Goal: Transaction & Acquisition: Purchase product/service

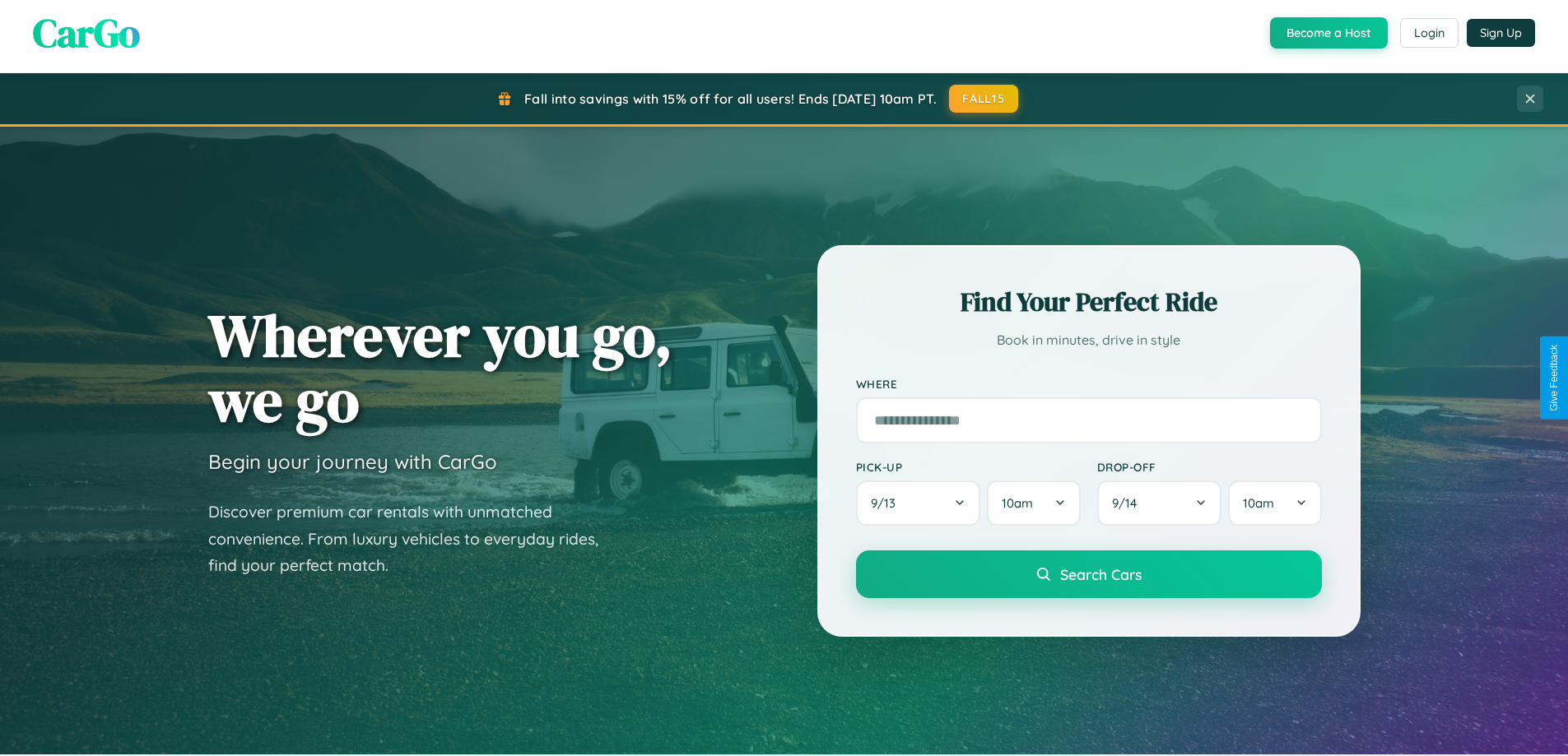
scroll to position [1132, 0]
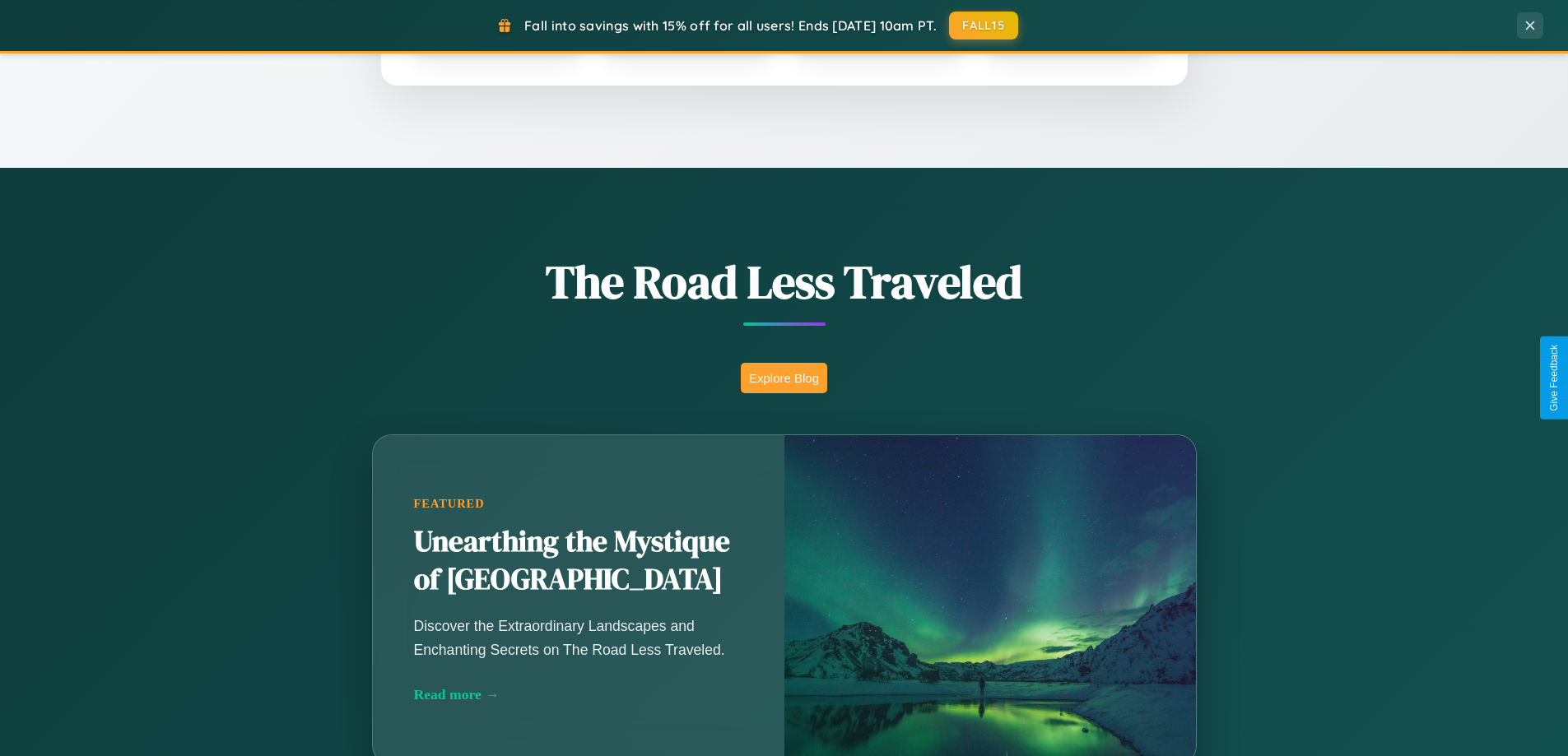
click at [784, 378] on button "Explore Blog" at bounding box center [784, 378] width 86 height 30
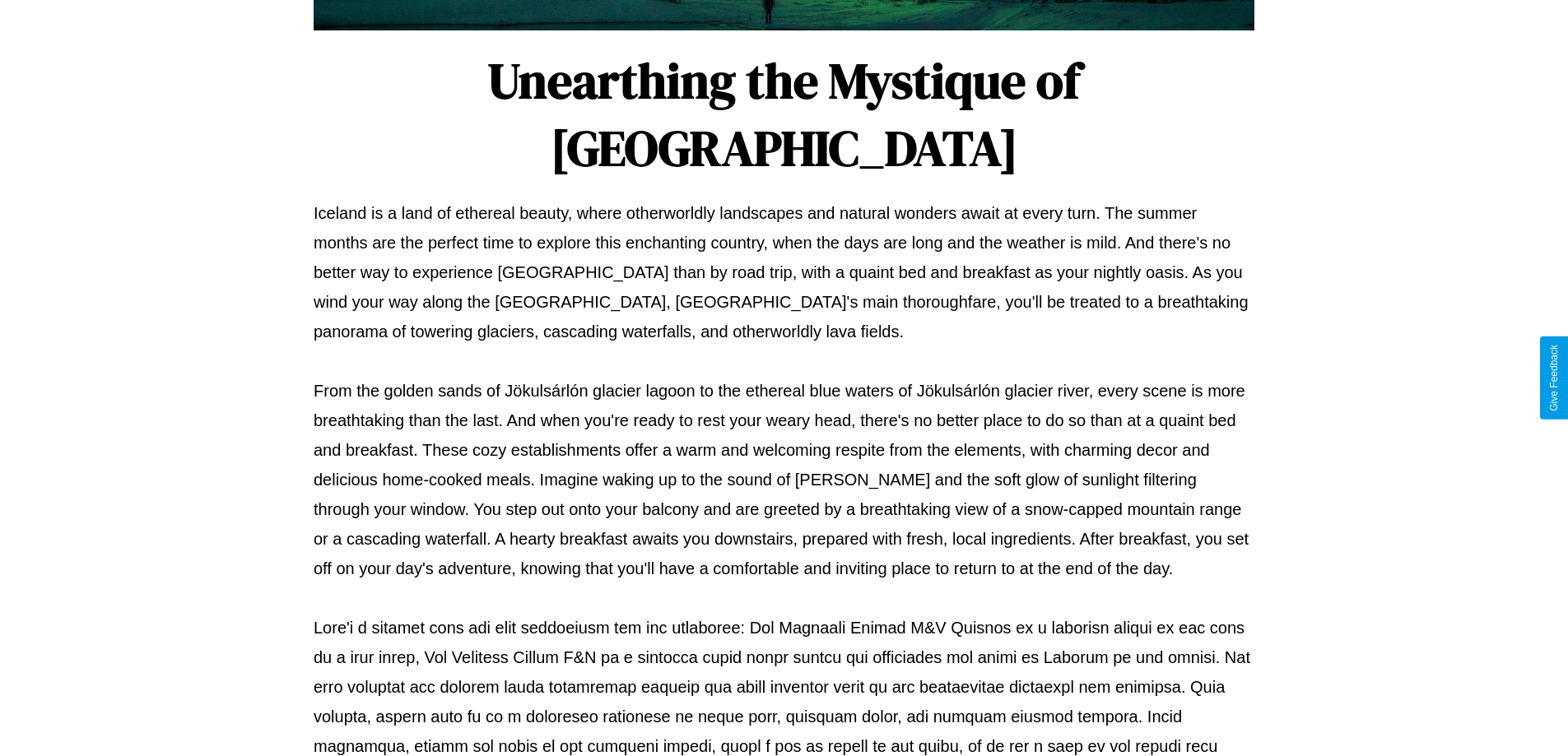
scroll to position [532, 0]
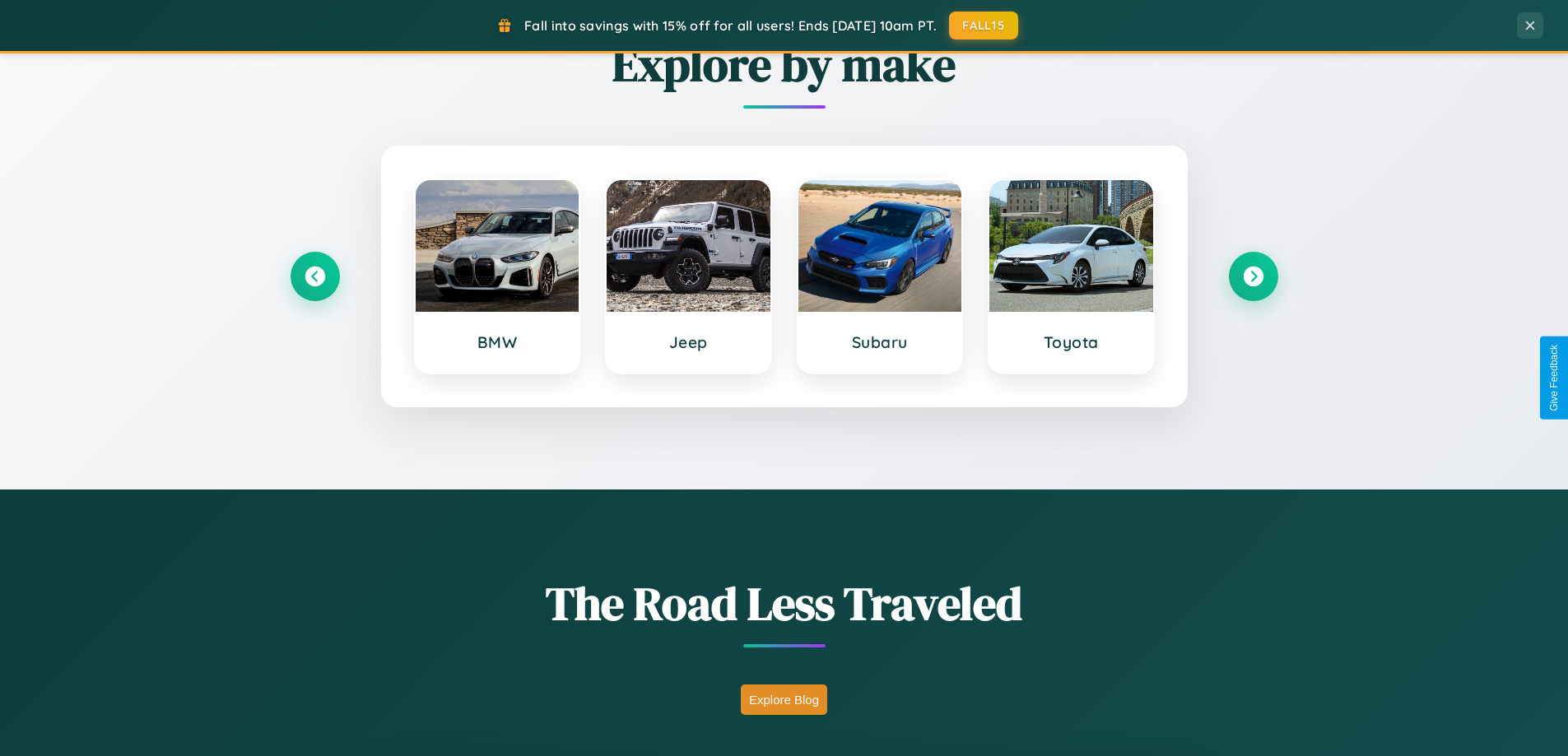
scroll to position [709, 0]
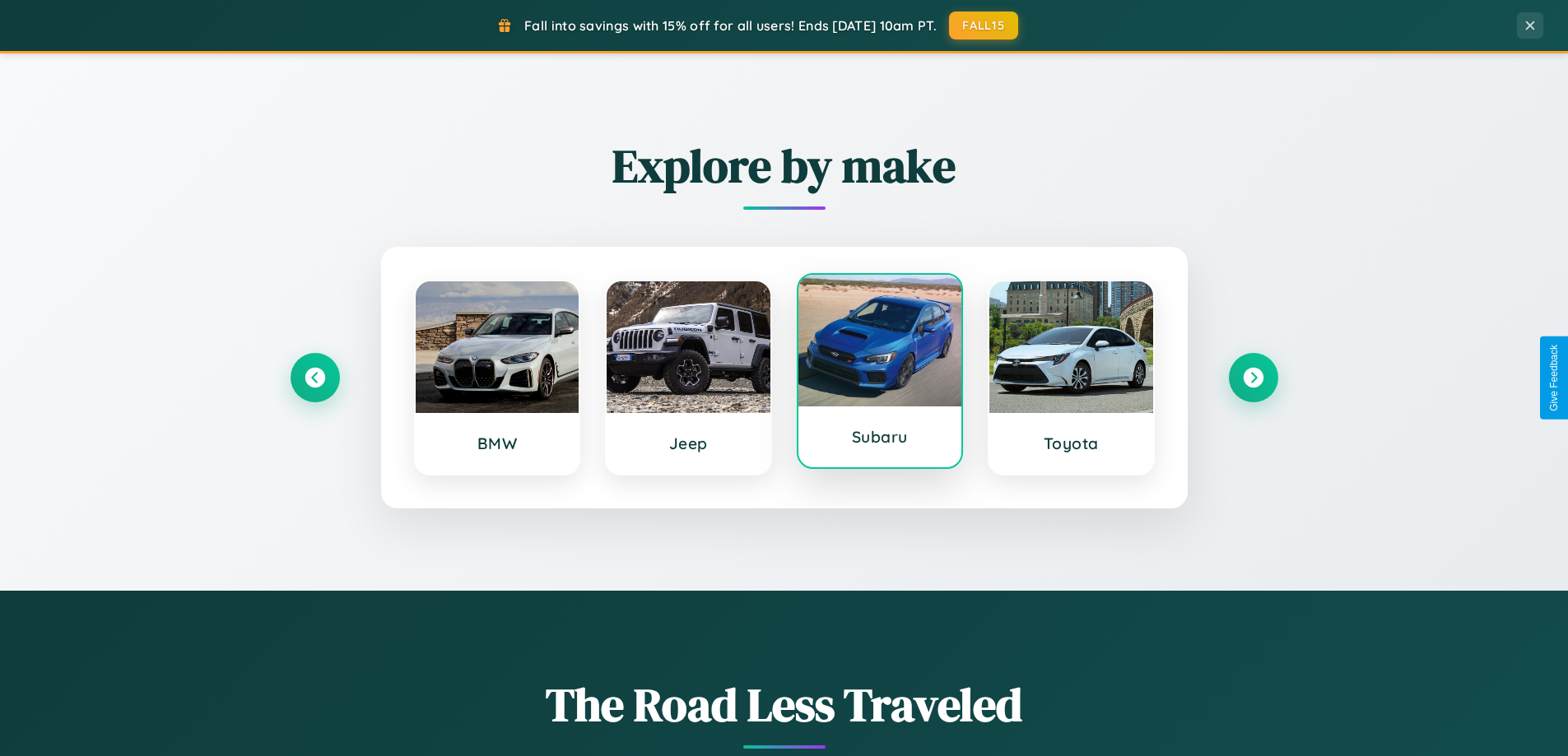
click at [879, 373] on div at bounding box center [881, 341] width 164 height 132
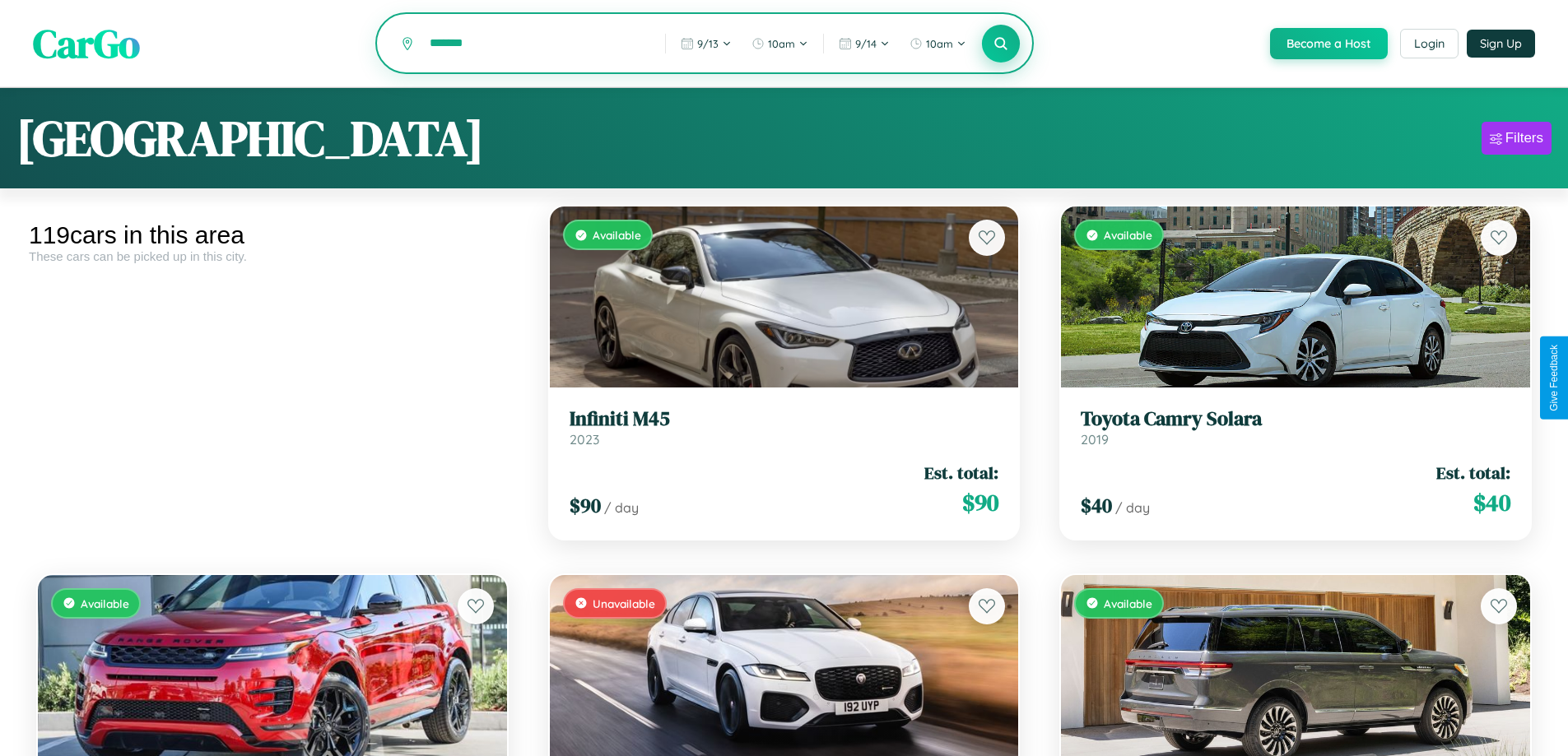
type input "*******"
click at [1000, 45] on icon at bounding box center [1001, 43] width 15 height 15
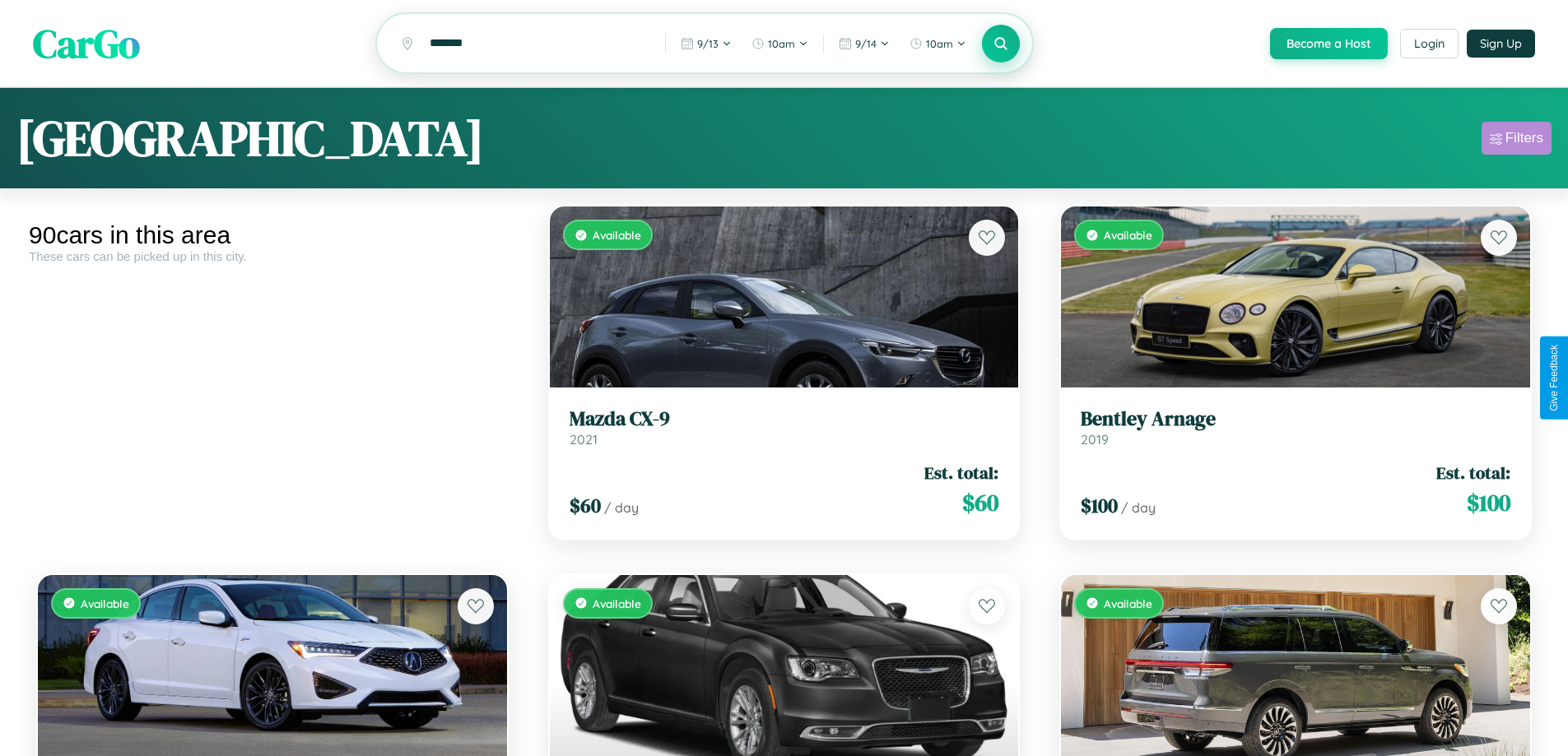
click at [1516, 140] on div "Filters" at bounding box center [1525, 138] width 38 height 16
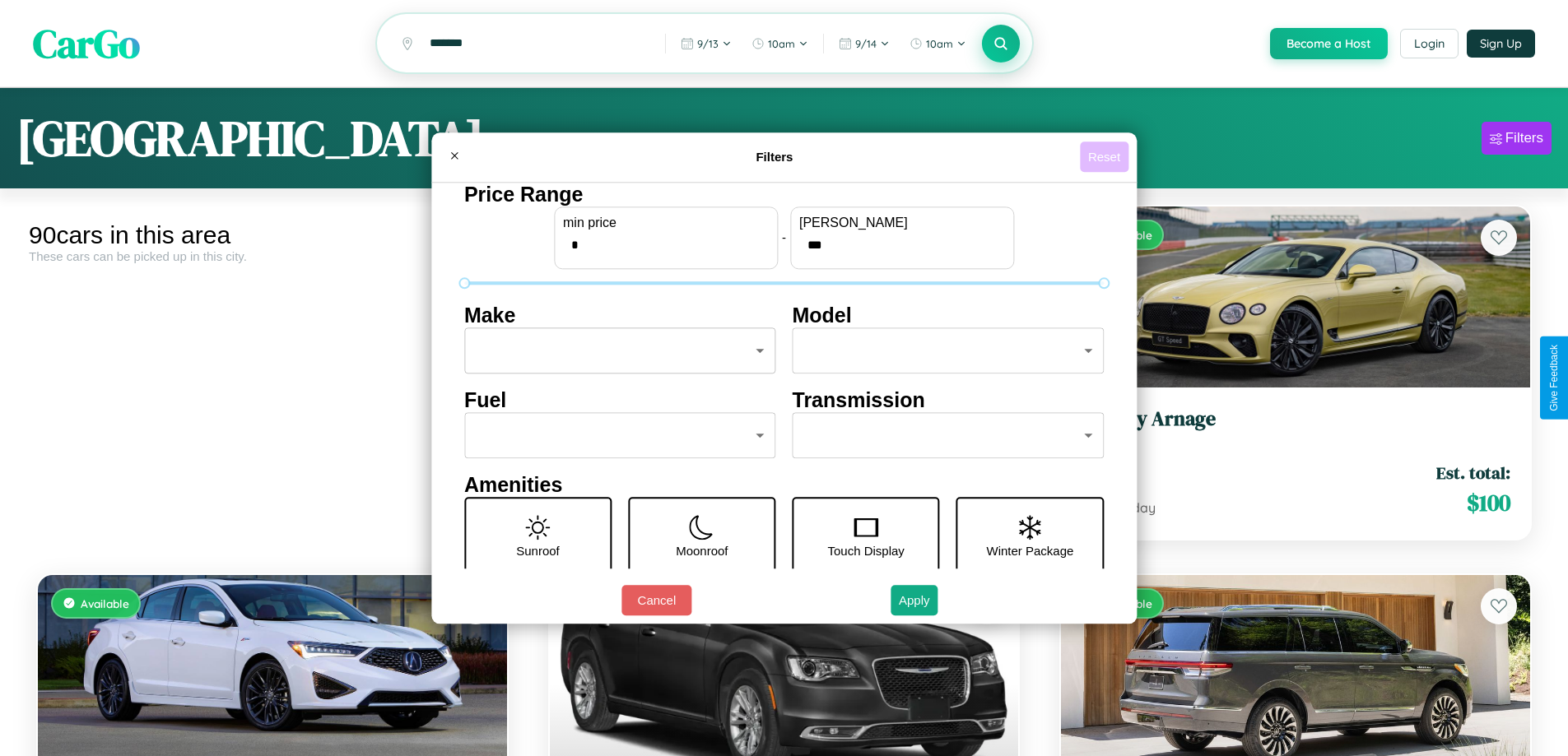
click at [1107, 156] on button "Reset" at bounding box center [1104, 156] width 48 height 30
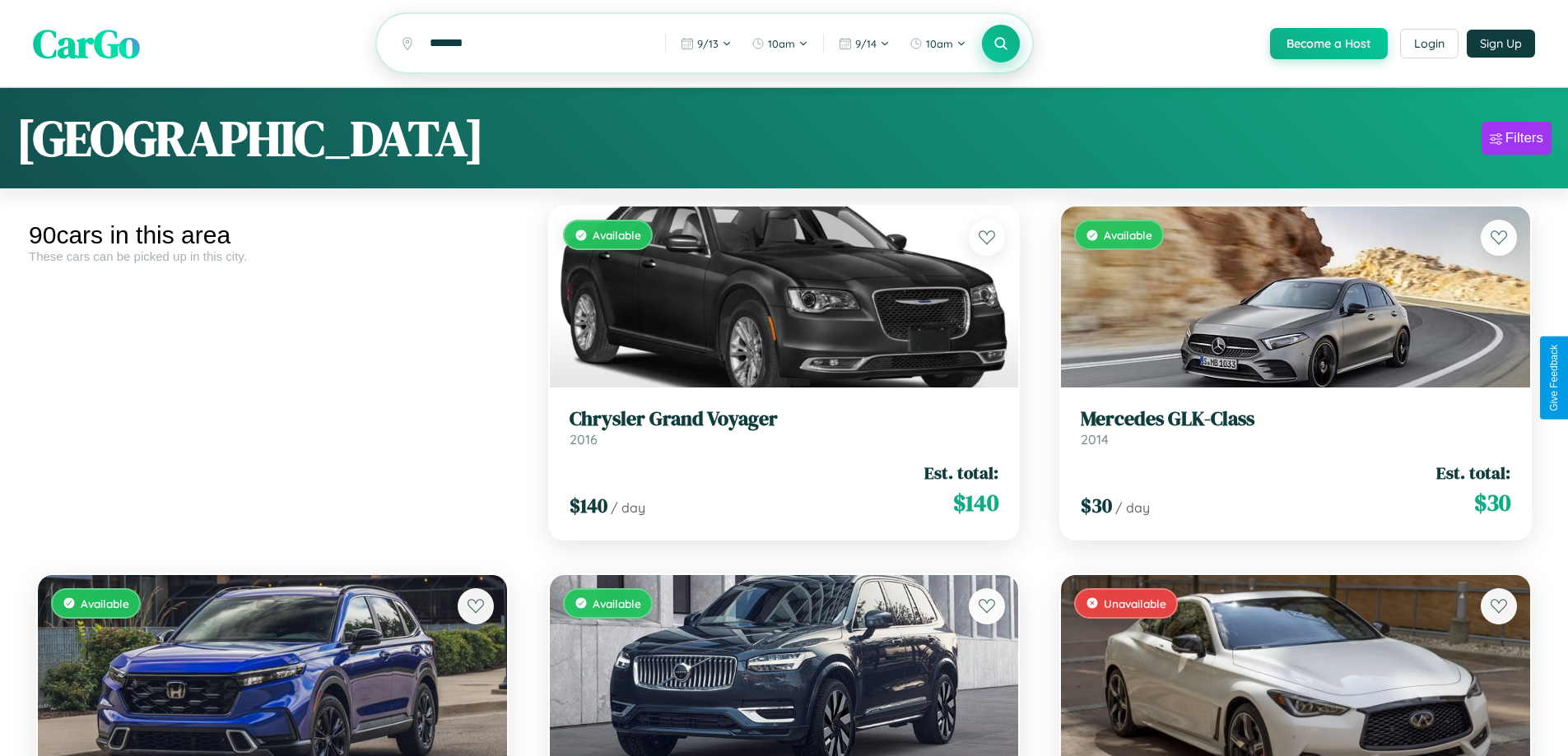
scroll to position [8337, 0]
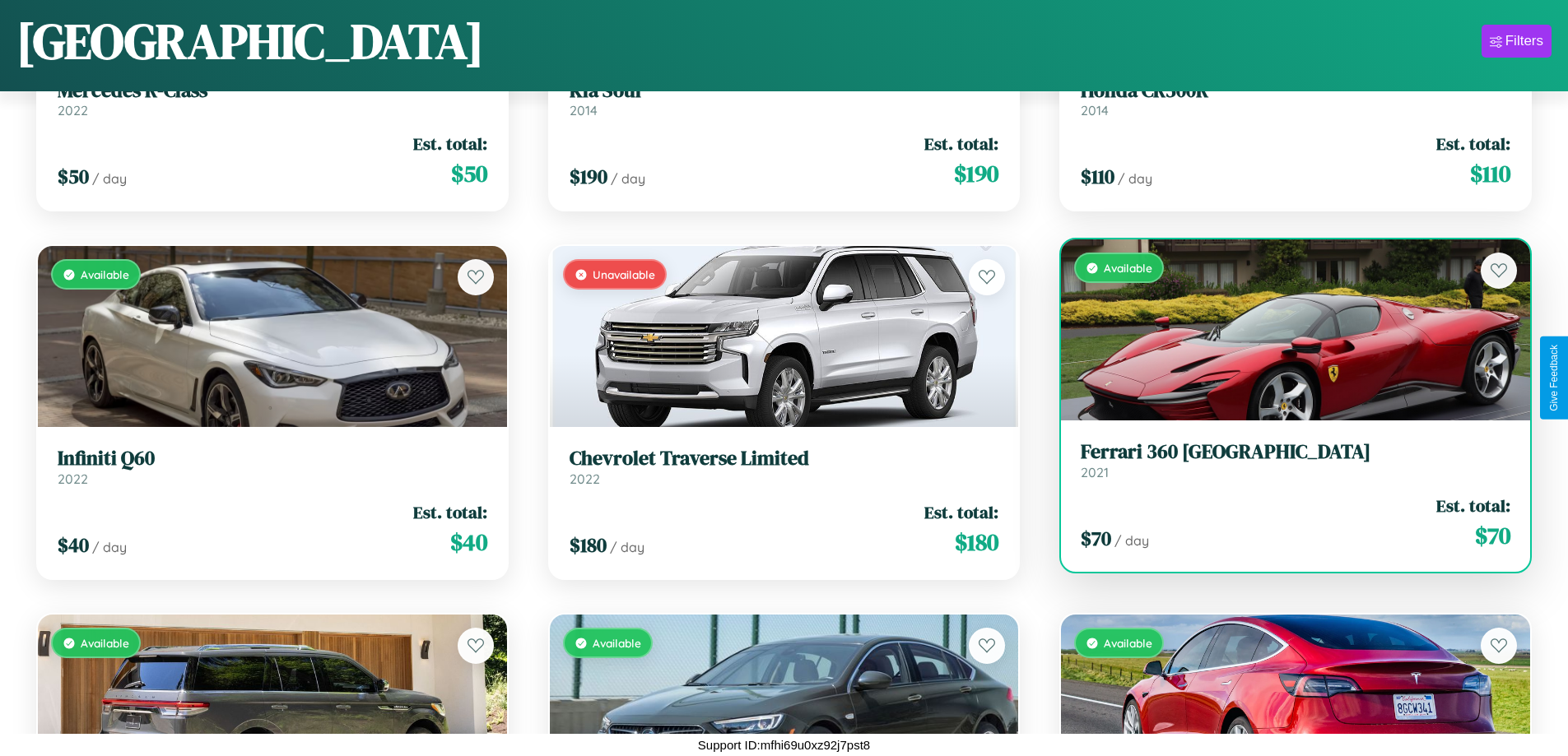
click at [1285, 461] on h3 "Ferrari 360 Modena" at bounding box center [1296, 452] width 430 height 24
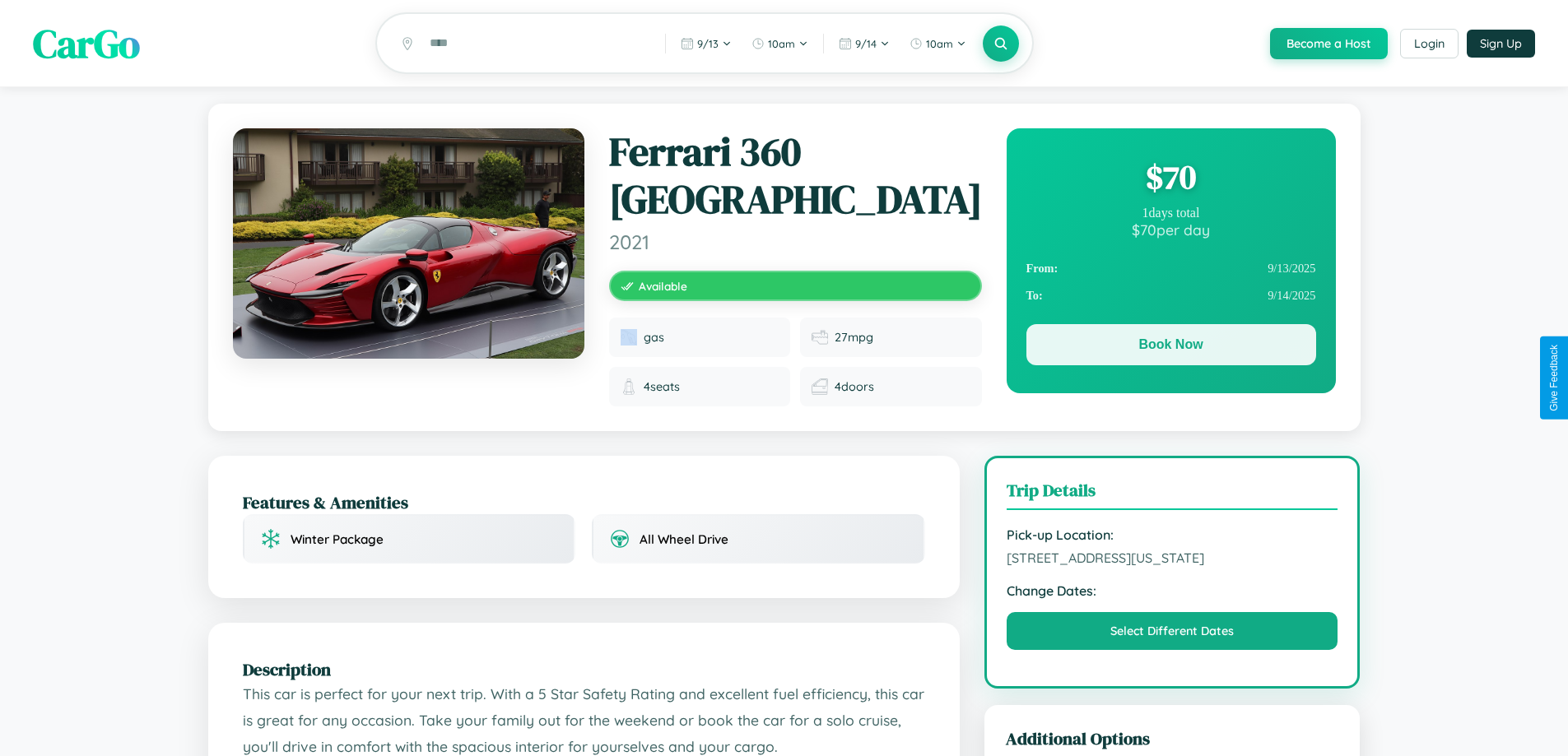
click at [1171, 348] on button "Book Now" at bounding box center [1171, 344] width 289 height 41
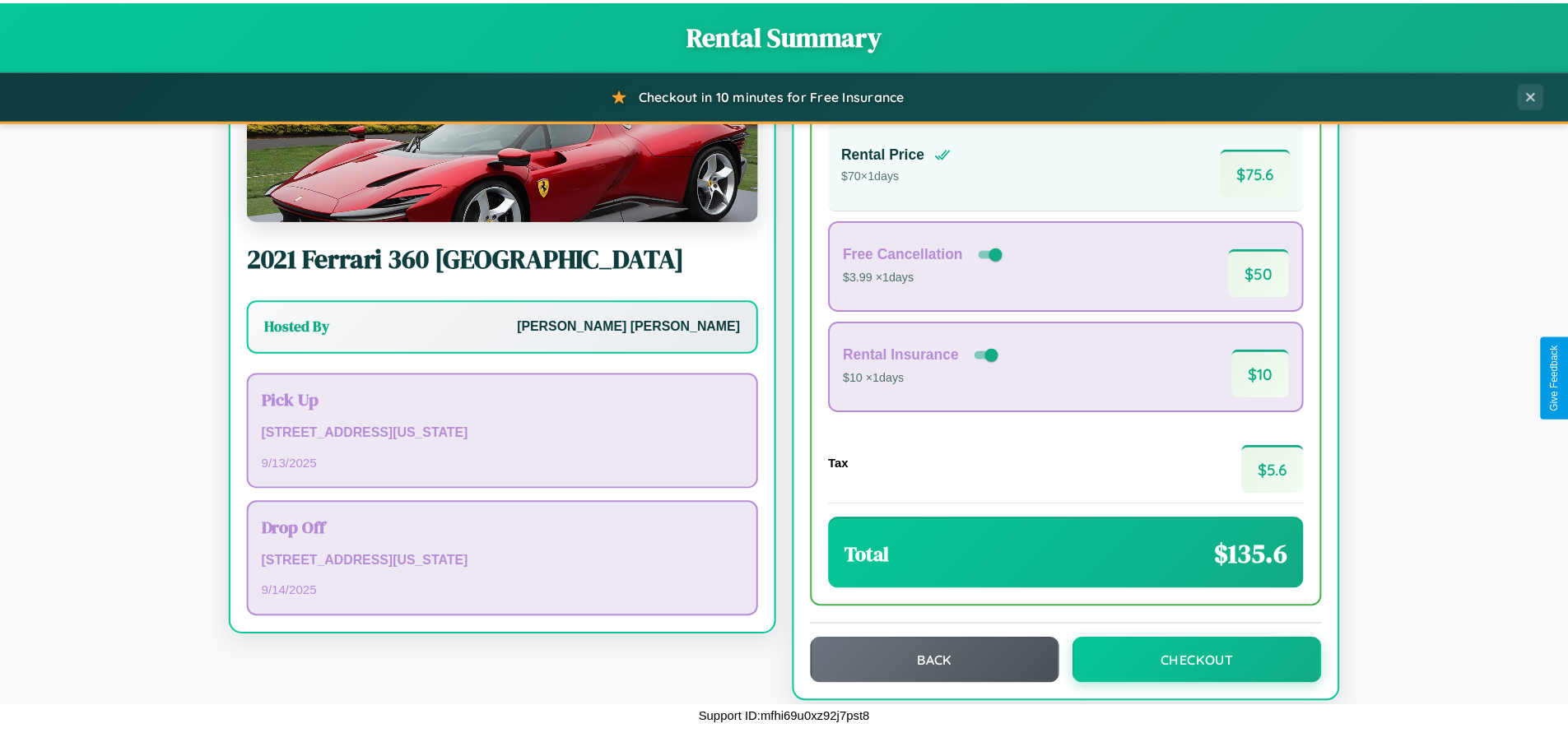
scroll to position [112, 0]
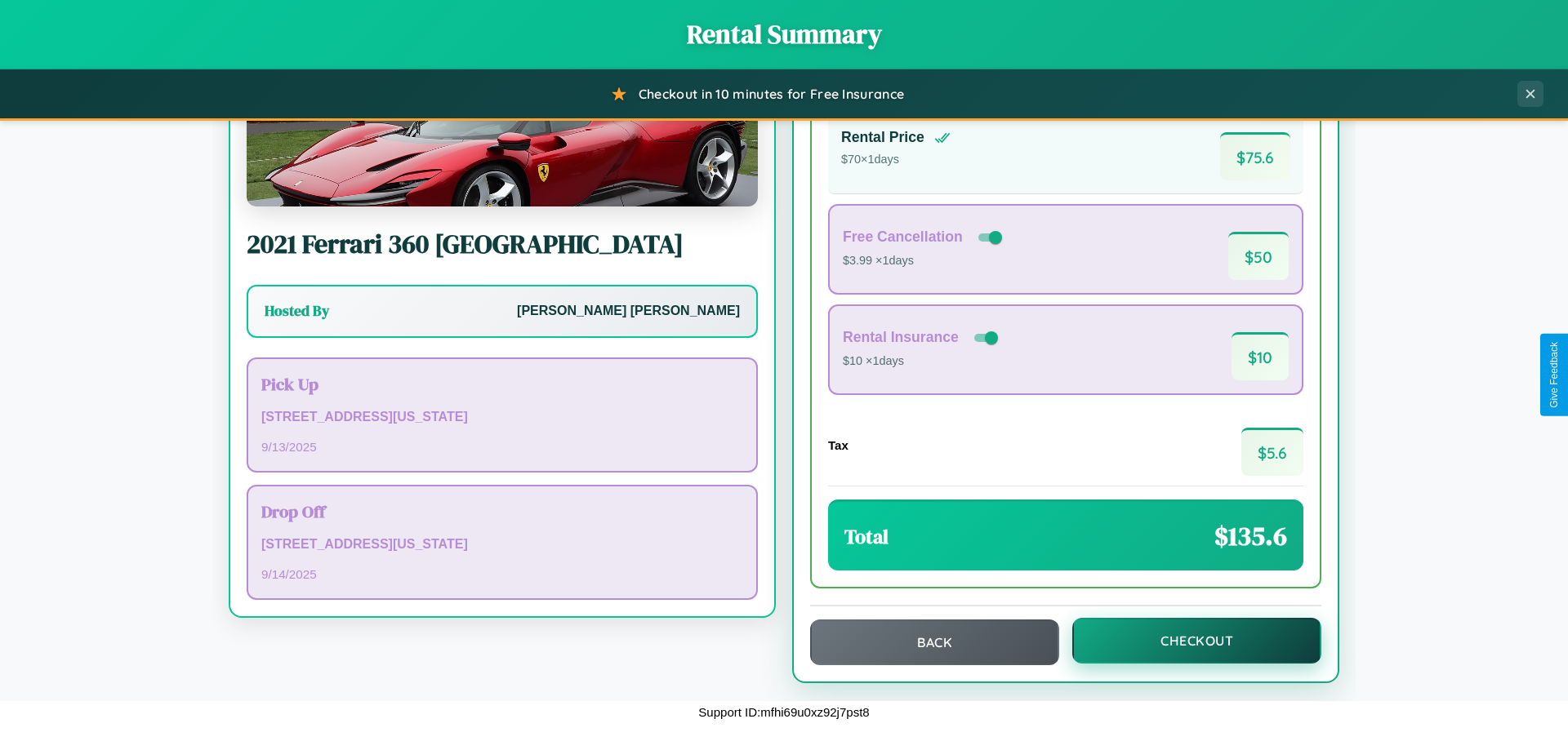
click at [1186, 641] on button "Checkout" at bounding box center [1196, 641] width 249 height 45
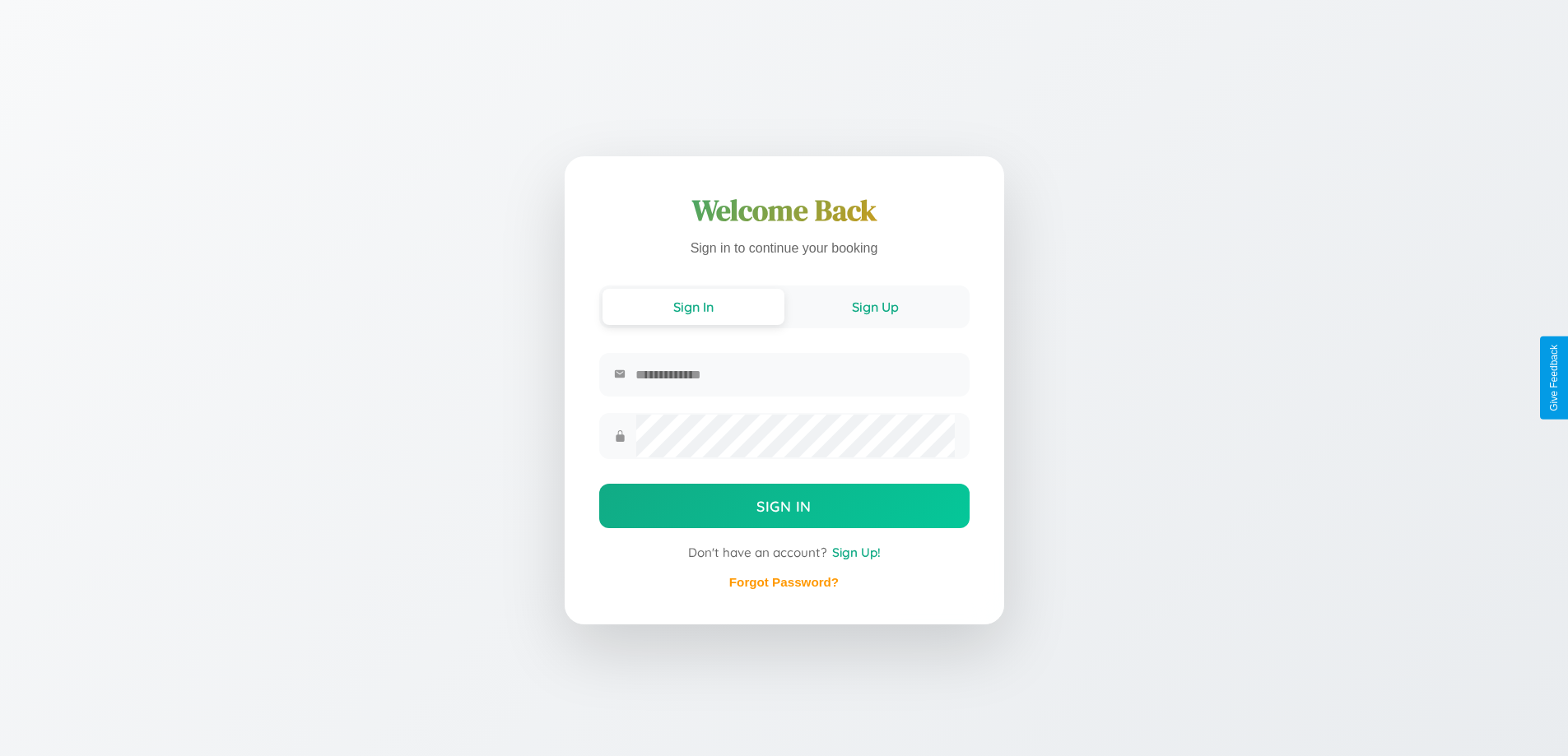
click at [875, 305] on button "Sign Up" at bounding box center [875, 307] width 182 height 36
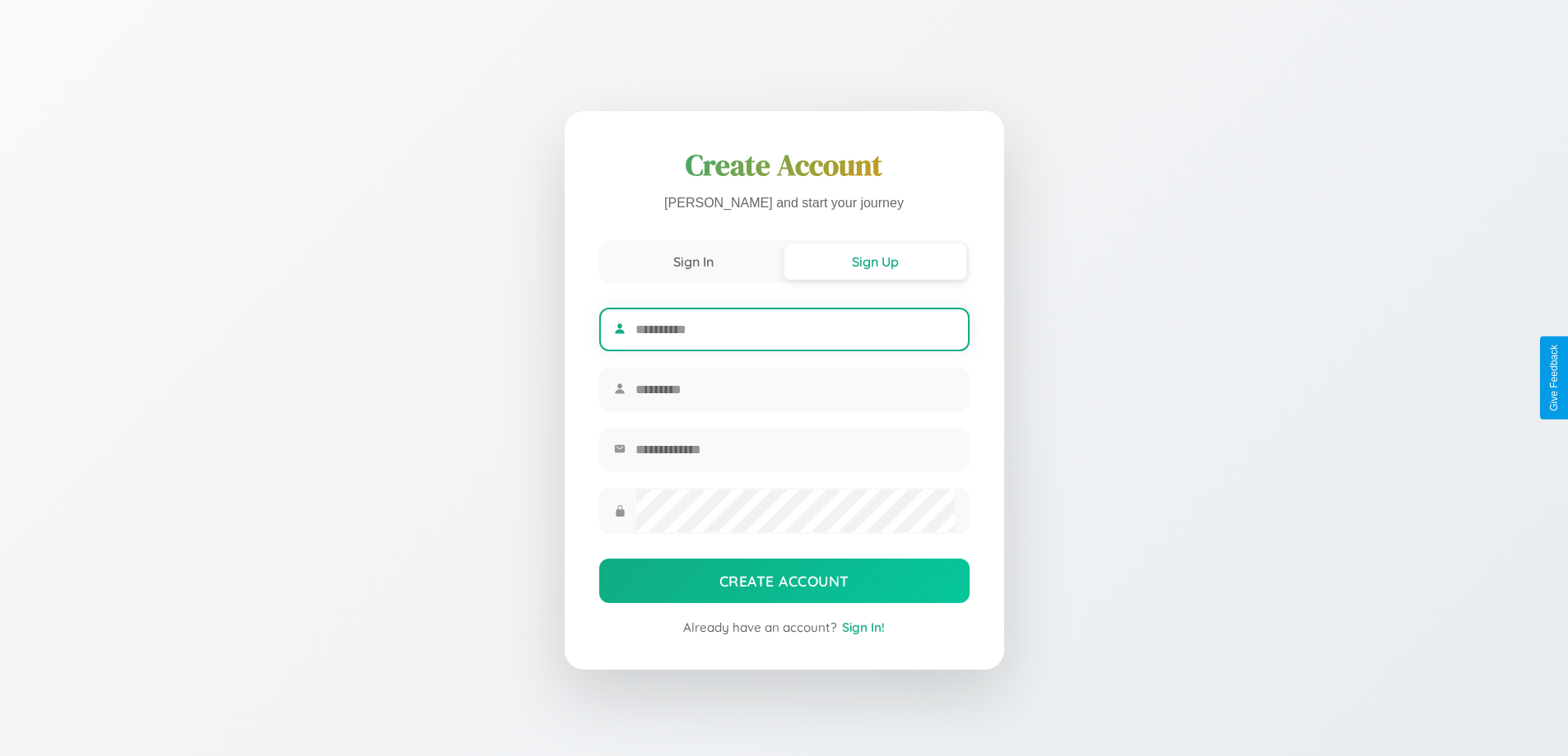
click at [795, 326] on input "text" at bounding box center [795, 330] width 319 height 41
type input "****"
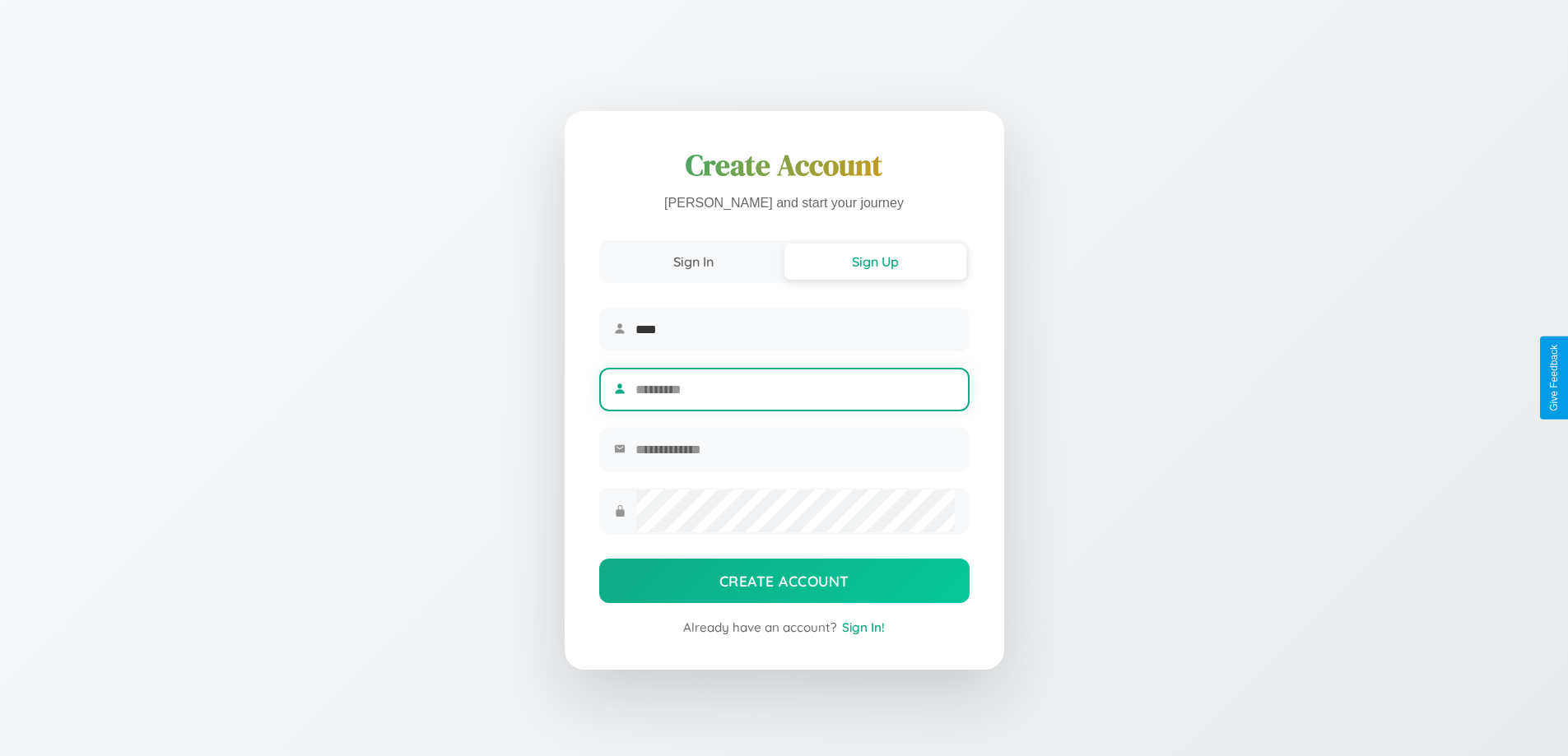
click at [795, 389] on input "text" at bounding box center [795, 390] width 319 height 41
type input "*********"
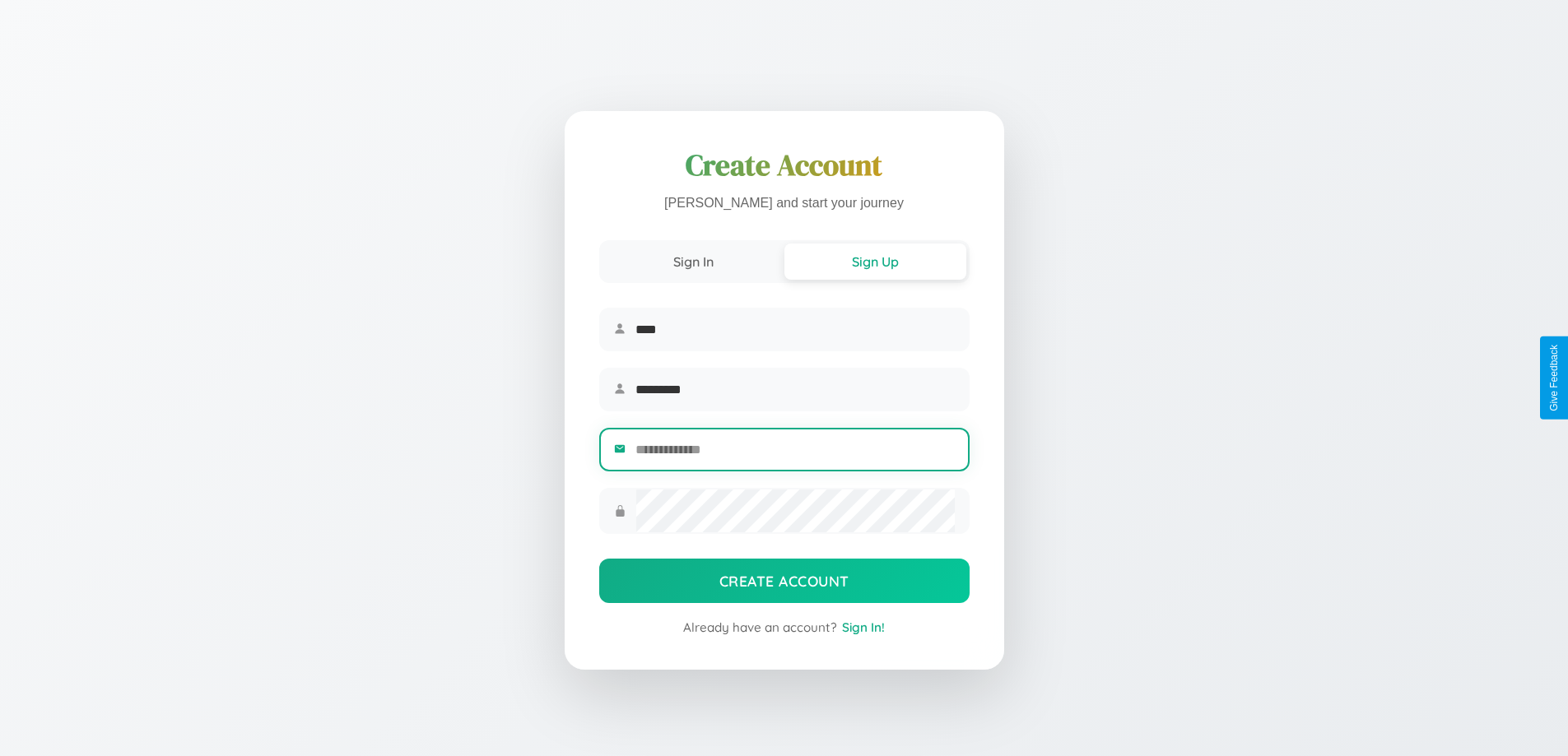
click at [795, 452] on input "email" at bounding box center [795, 450] width 319 height 41
type input "**********"
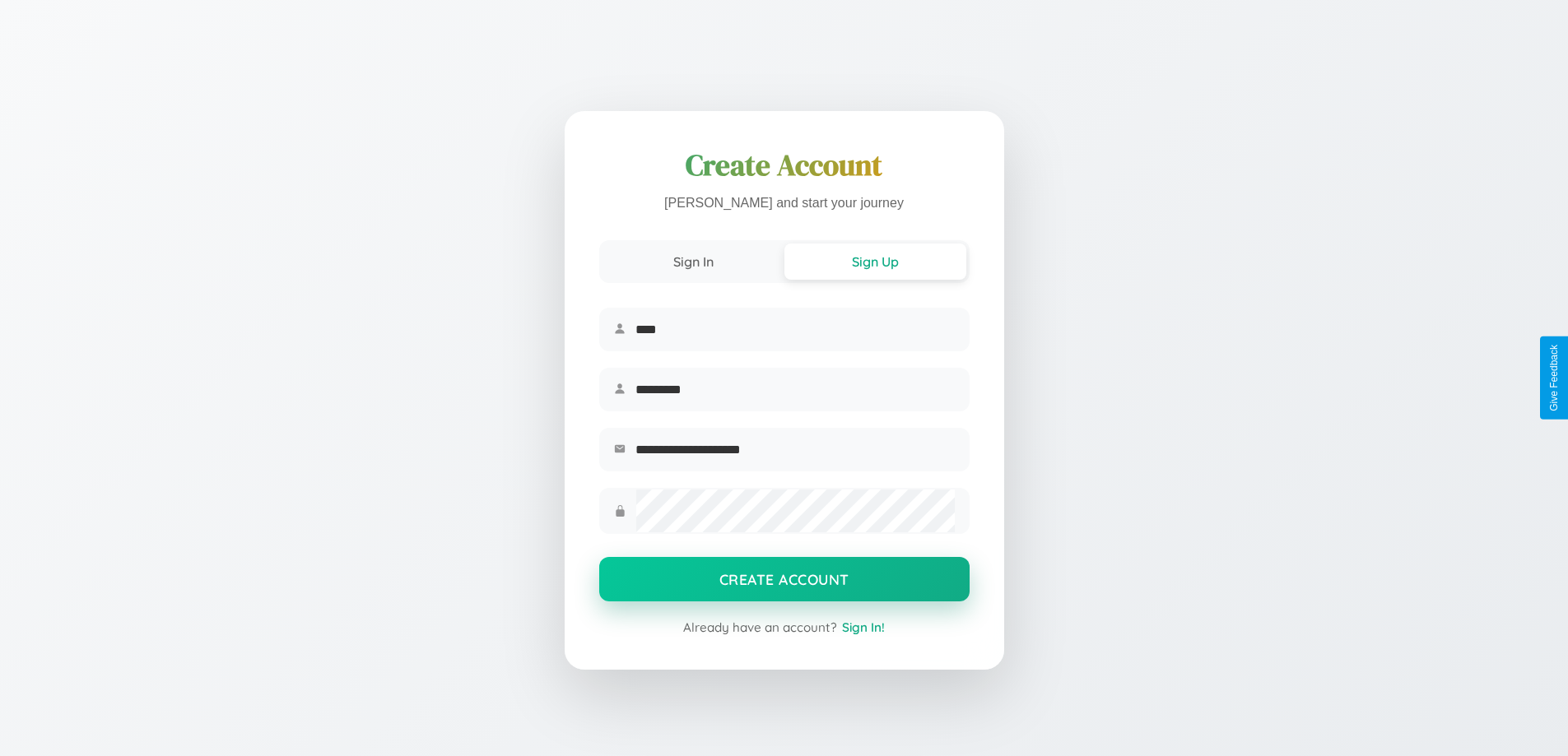
click at [784, 584] on button "Create Account" at bounding box center [784, 579] width 371 height 45
